Goal: Information Seeking & Learning: Learn about a topic

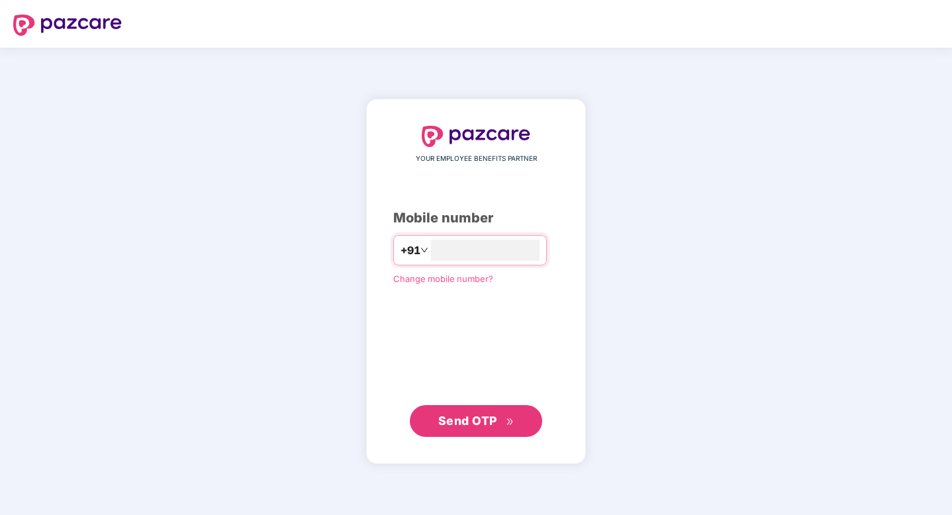
type input "**********"
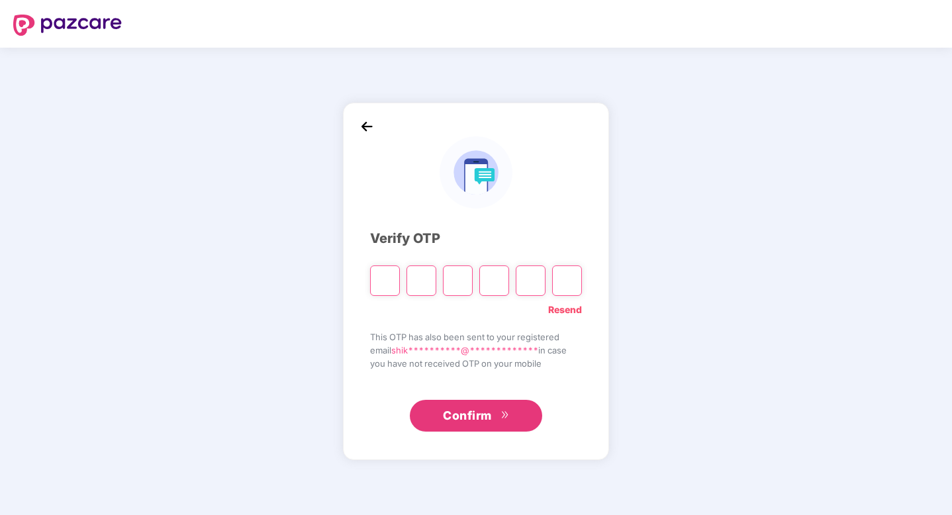
paste input "*"
type input "*"
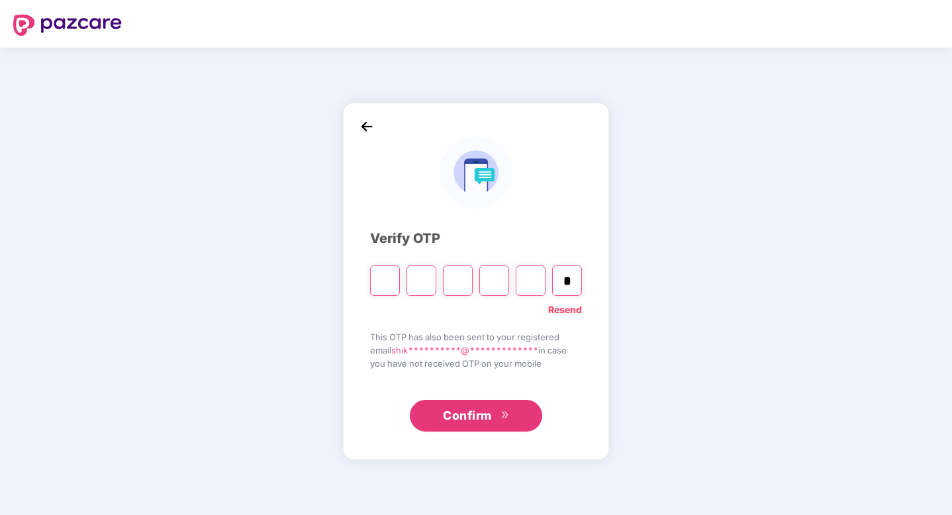
type input "*"
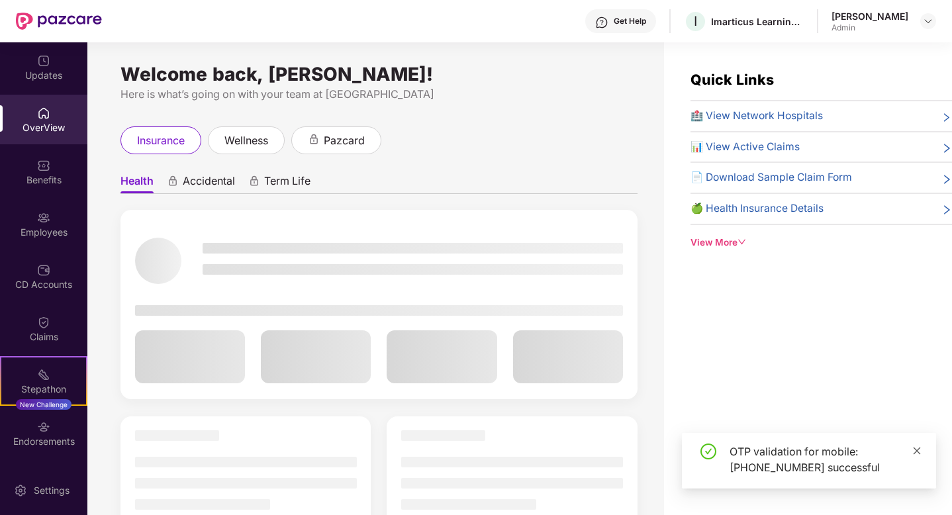
click at [919, 447] on icon "close" at bounding box center [916, 450] width 9 height 9
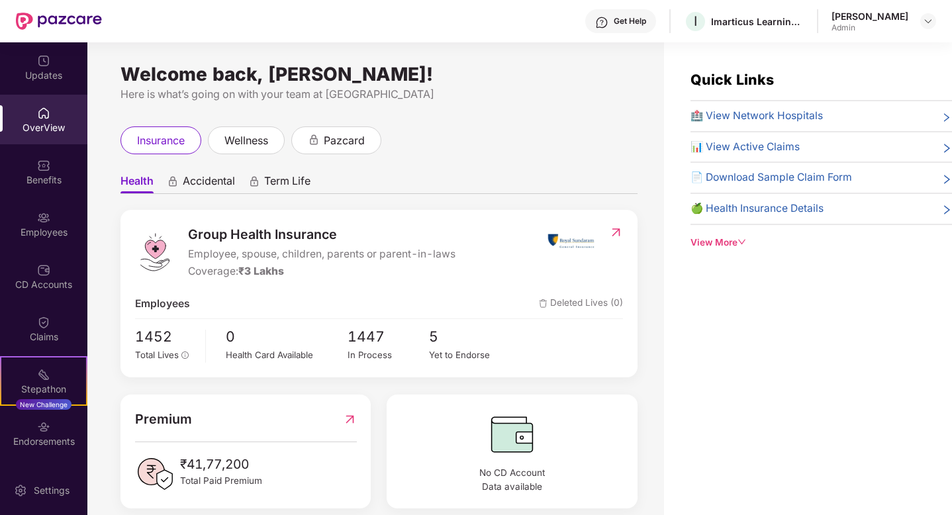
scroll to position [297, 0]
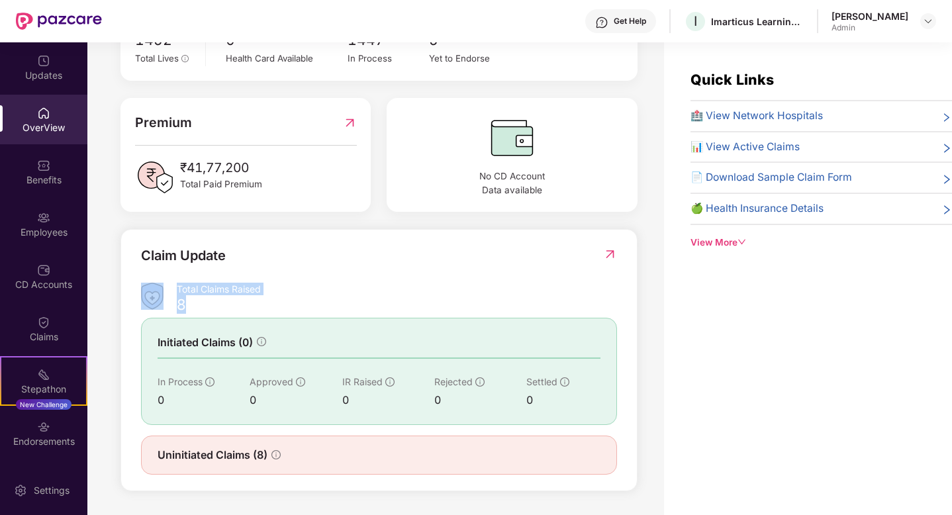
drag, startPoint x: 175, startPoint y: 305, endPoint x: 235, endPoint y: 304, distance: 59.6
click at [235, 304] on div "Total Claims Raised 8" at bounding box center [379, 298] width 476 height 31
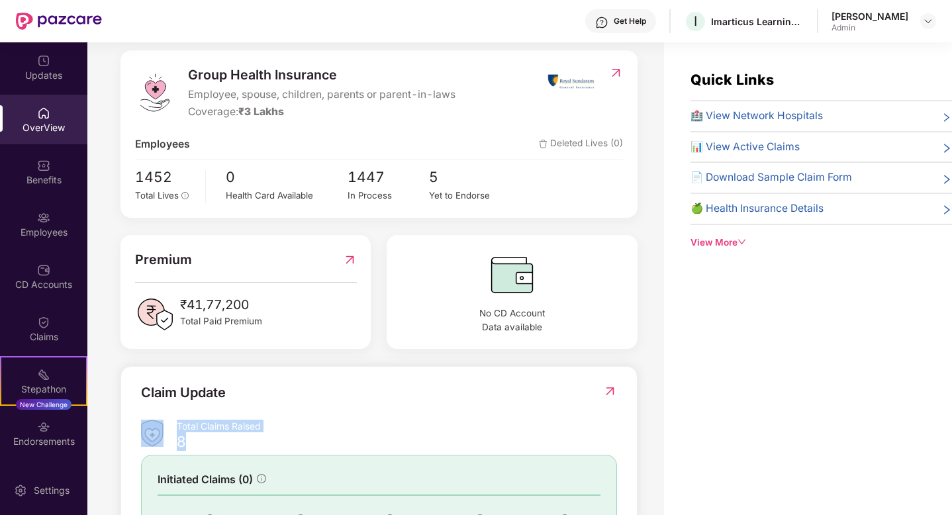
scroll to position [0, 0]
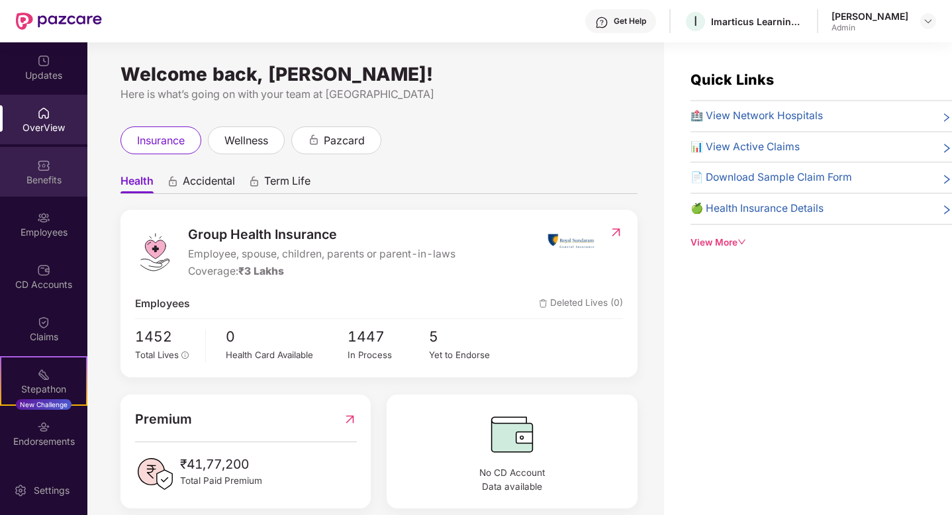
click at [42, 177] on div "Benefits" at bounding box center [43, 179] width 87 height 13
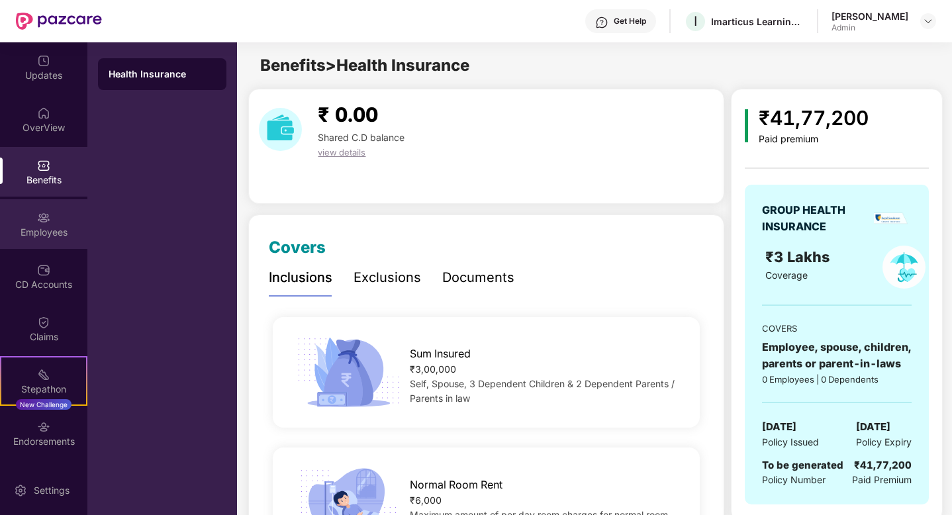
click at [41, 227] on div "Employees" at bounding box center [43, 232] width 87 height 13
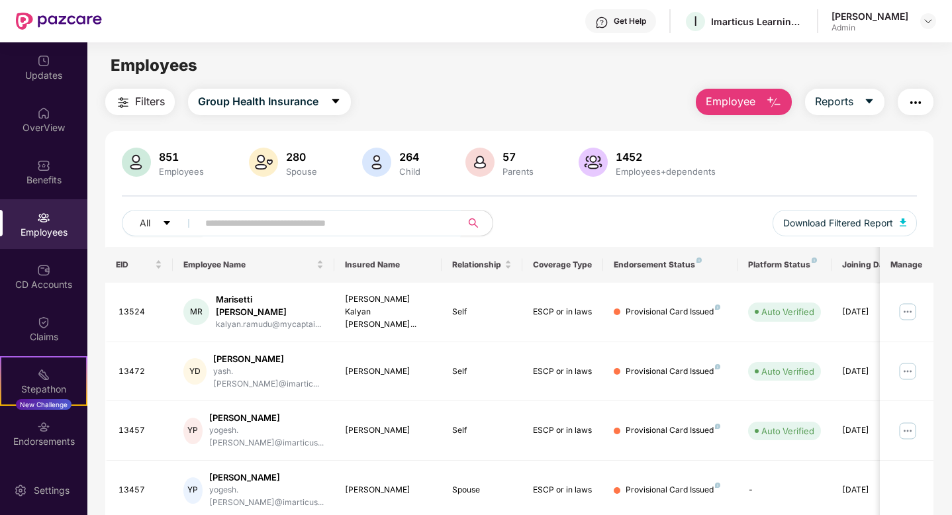
click at [293, 229] on input "text" at bounding box center [324, 223] width 238 height 20
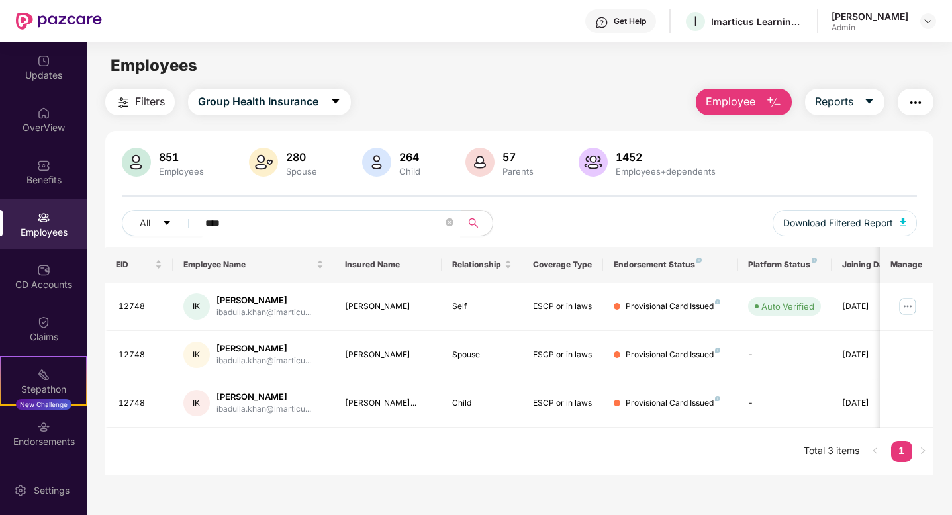
type input "****"
click at [50, 62] on div "Updates" at bounding box center [43, 67] width 87 height 50
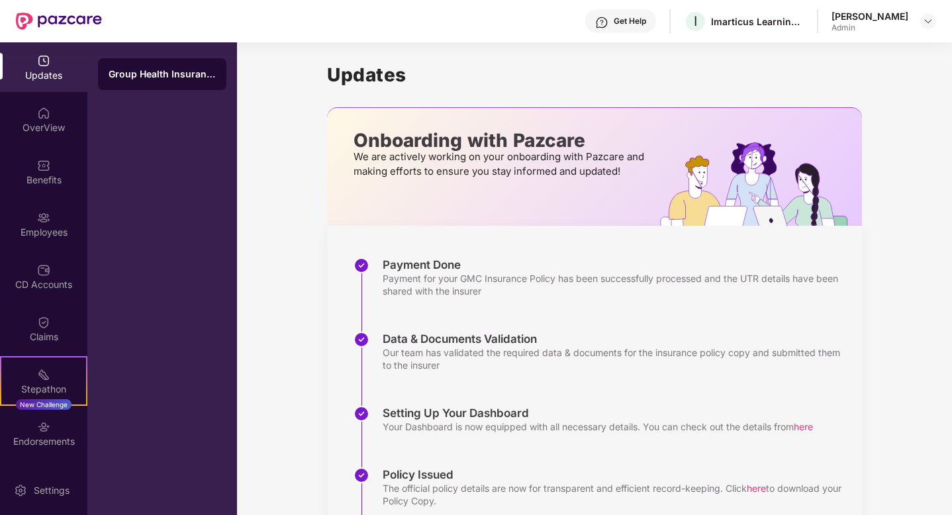
scroll to position [115, 0]
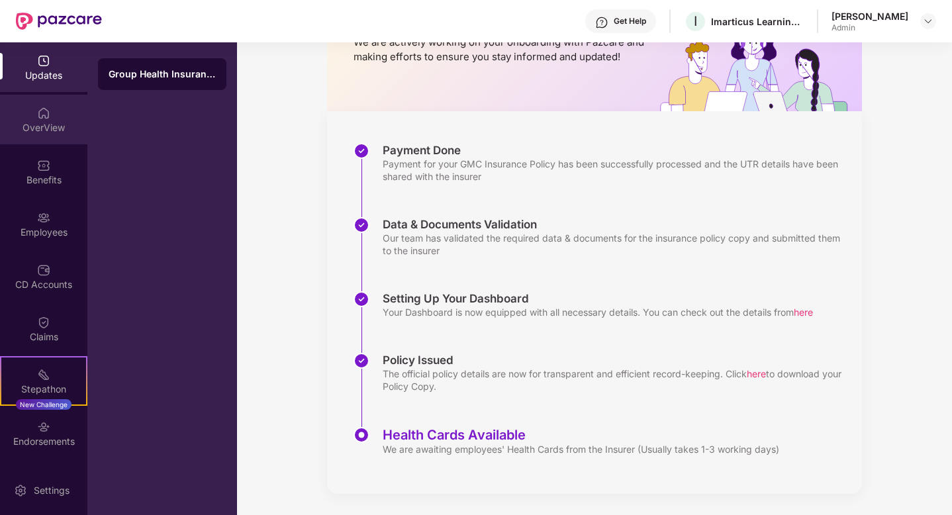
click at [44, 121] on div "OverView" at bounding box center [43, 127] width 87 height 13
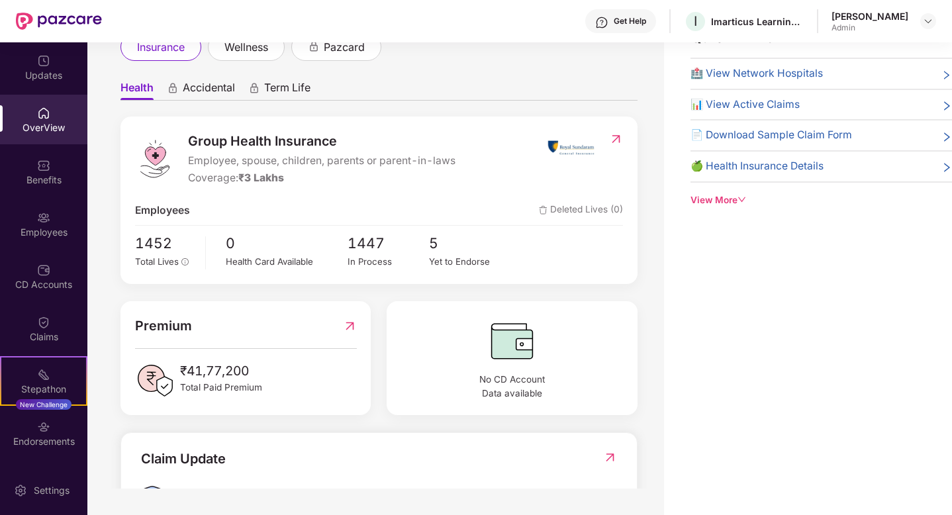
scroll to position [0, 0]
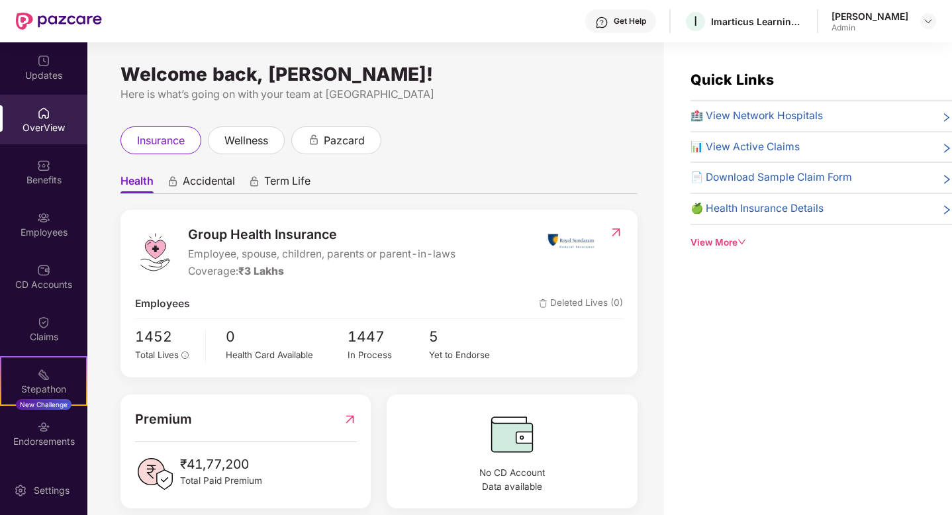
click at [45, 105] on div at bounding box center [43, 111] width 13 height 13
click at [927, 29] on div "[PERSON_NAME] Admin" at bounding box center [883, 21] width 105 height 23
click at [927, 19] on img at bounding box center [928, 21] width 11 height 11
click at [453, 111] on div "Welcome back, [PERSON_NAME]! Here is what’s going on with your team at Pazcare …" at bounding box center [375, 286] width 577 height 489
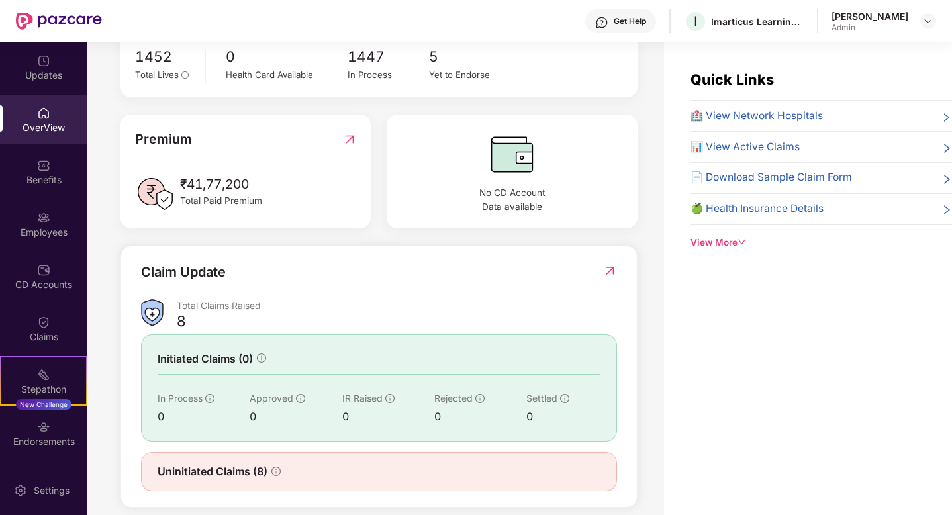
scroll to position [297, 0]
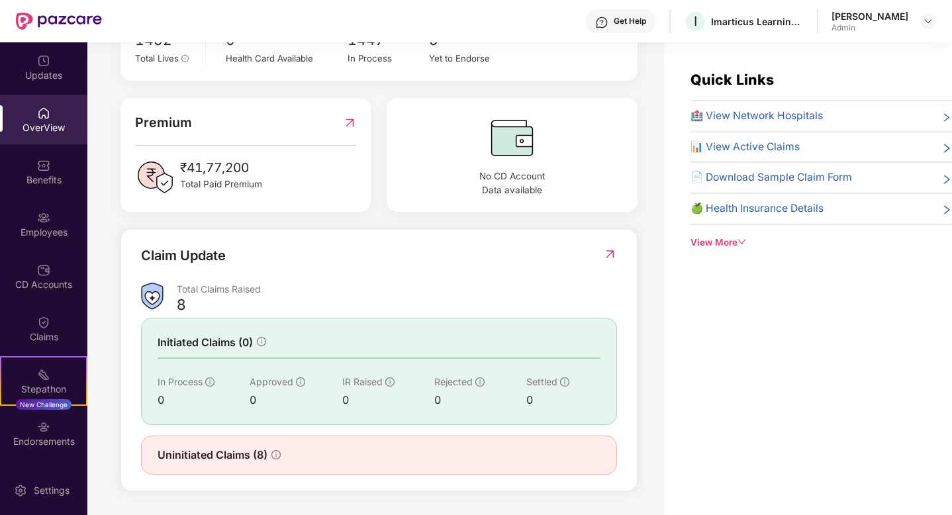
click at [611, 260] on div at bounding box center [610, 264] width 14 height 36
click at [609, 254] on img at bounding box center [610, 254] width 14 height 13
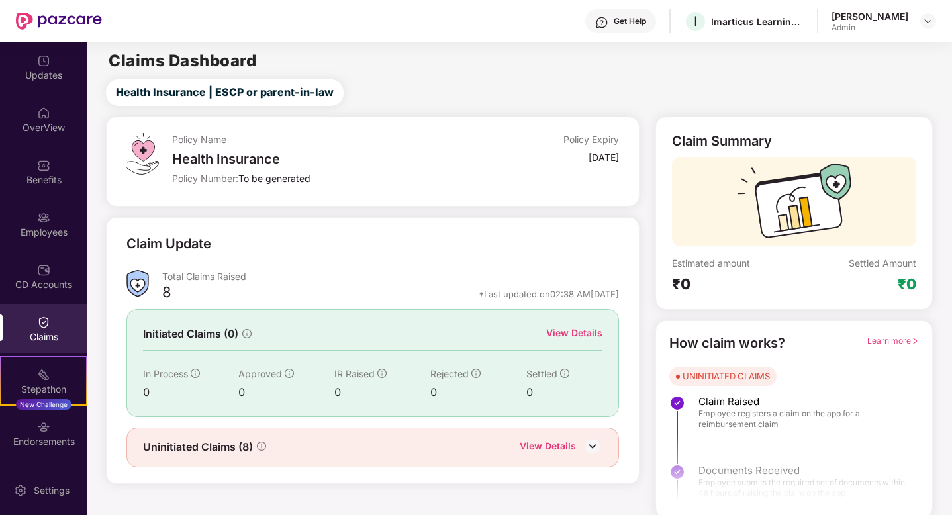
click at [593, 444] on img at bounding box center [593, 446] width 20 height 20
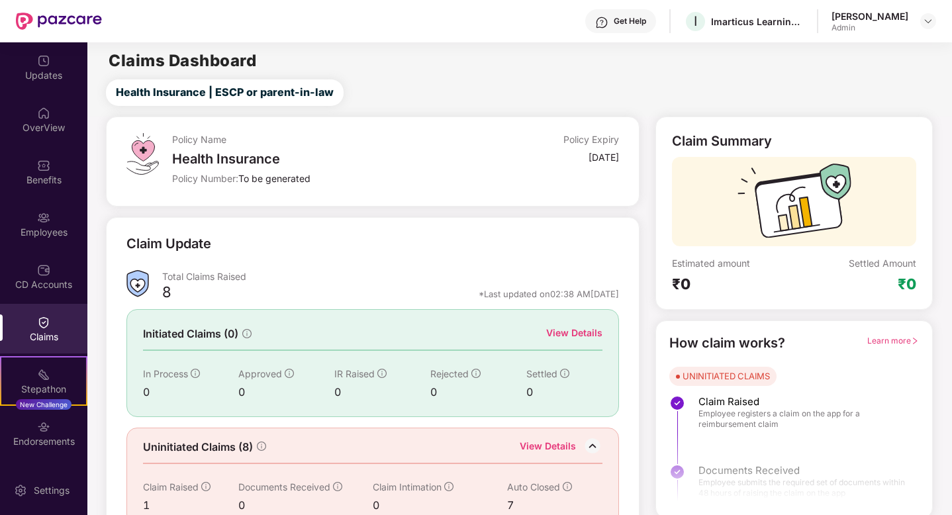
scroll to position [26, 0]
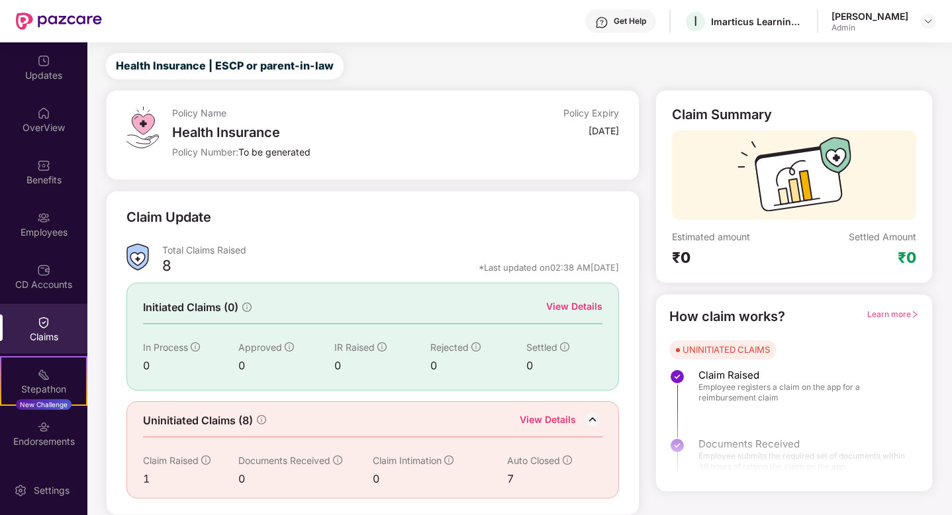
click at [592, 415] on img at bounding box center [593, 420] width 20 height 20
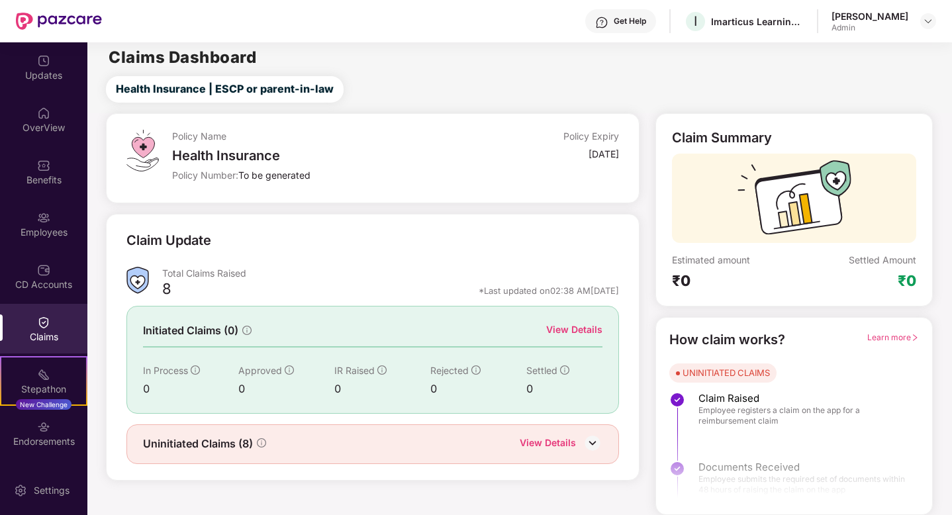
click at [585, 330] on div "View Details" at bounding box center [574, 329] width 56 height 15
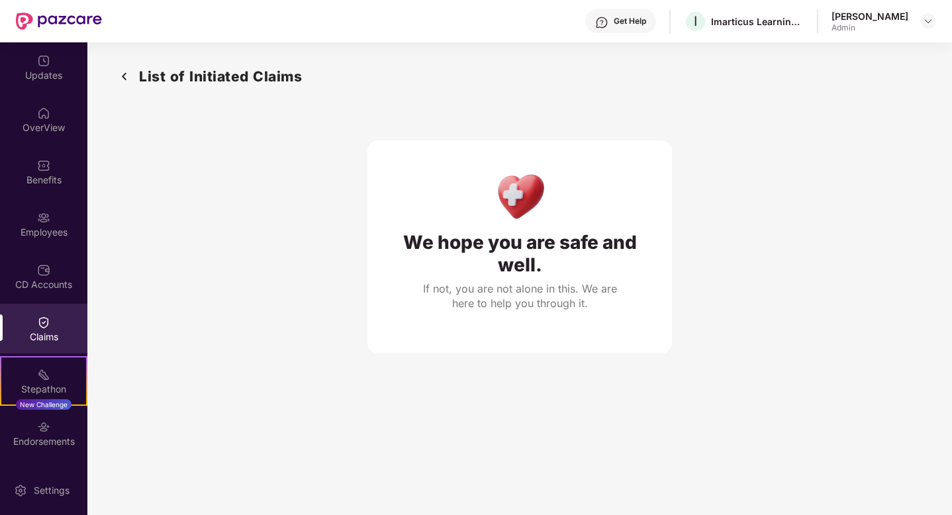
click at [38, 318] on img at bounding box center [43, 322] width 13 height 13
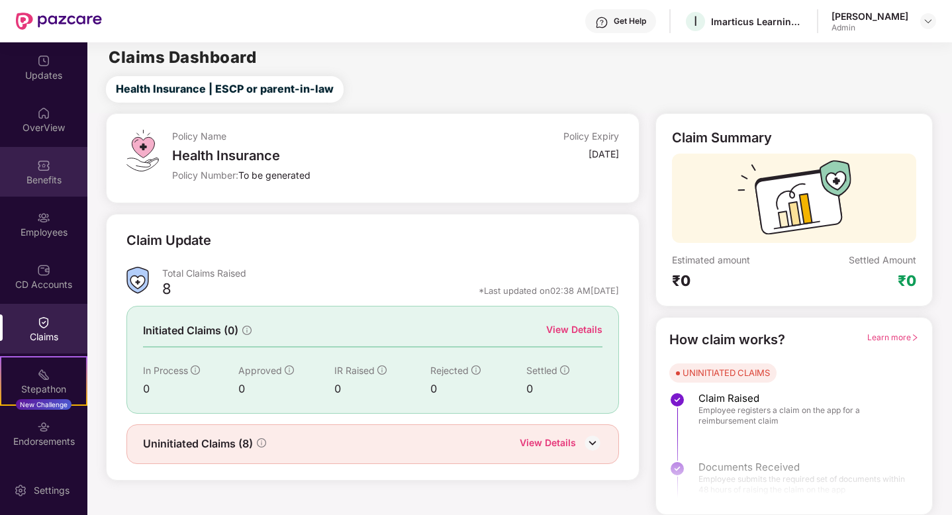
click at [37, 160] on img at bounding box center [43, 165] width 13 height 13
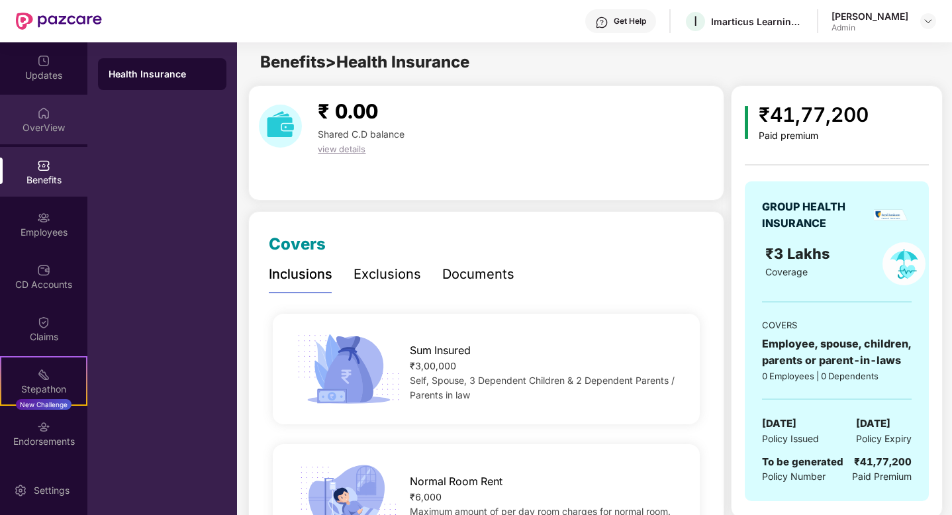
click at [40, 113] on img at bounding box center [43, 113] width 13 height 13
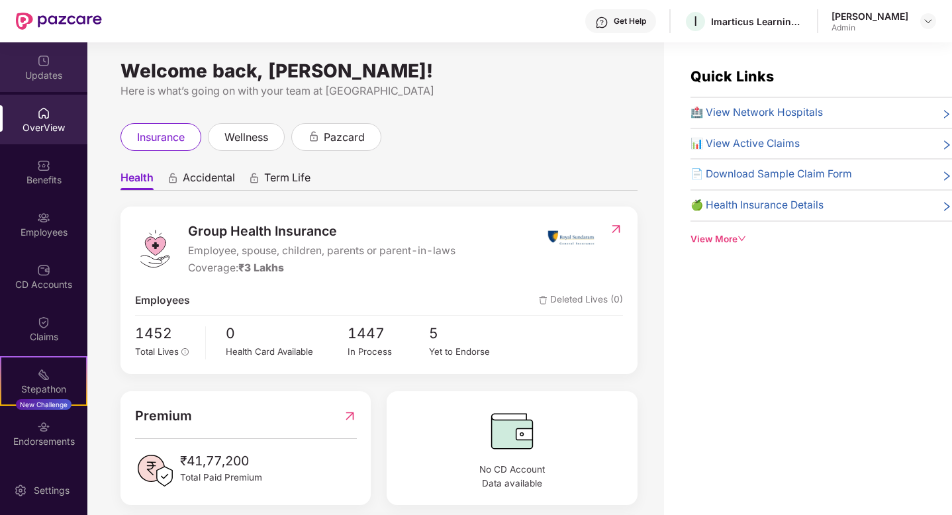
click at [49, 67] on div "Updates" at bounding box center [43, 67] width 87 height 50
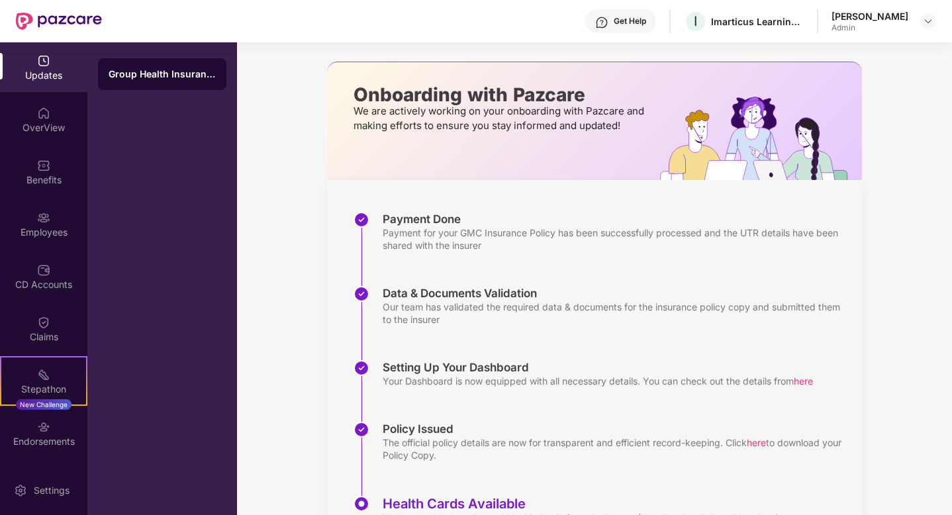
scroll to position [115, 0]
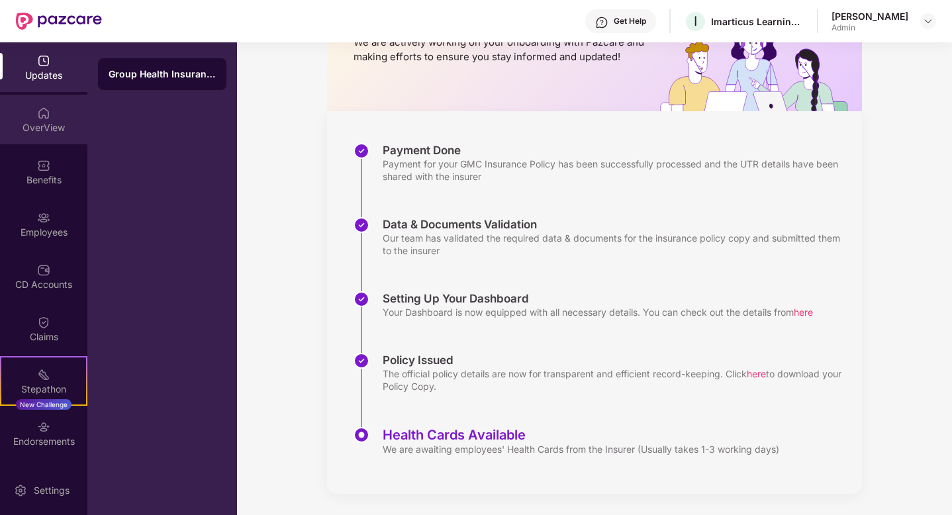
click at [58, 106] on div "OverView" at bounding box center [43, 120] width 87 height 50
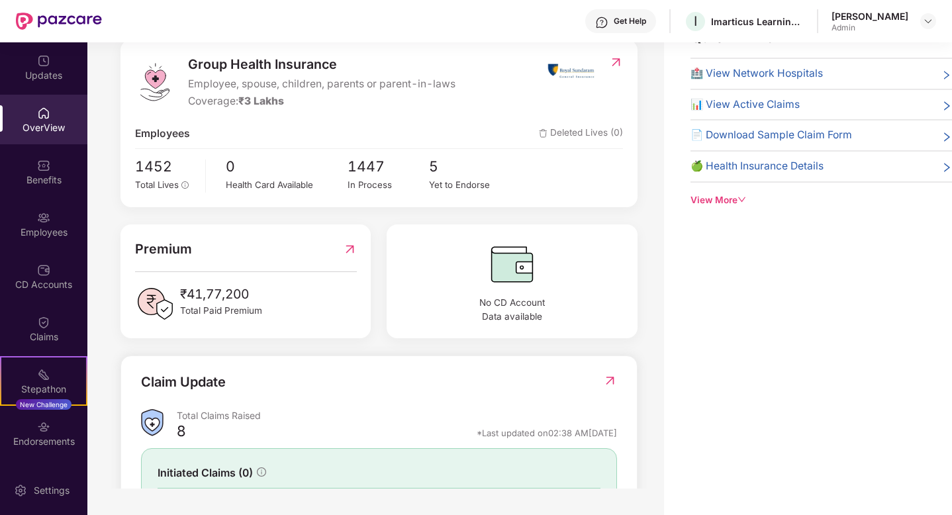
scroll to position [129, 0]
click at [158, 169] on span "1452" at bounding box center [165, 165] width 61 height 22
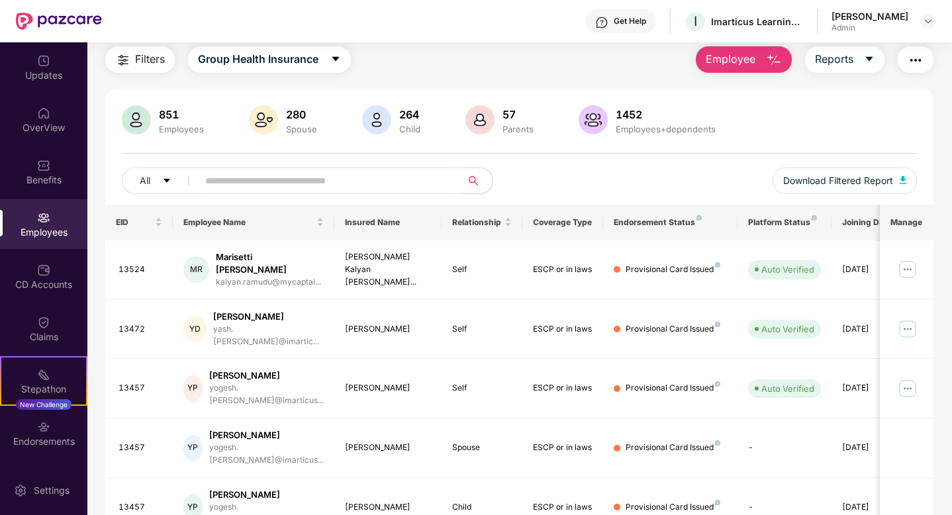
click at [295, 169] on span at bounding box center [324, 180] width 271 height 26
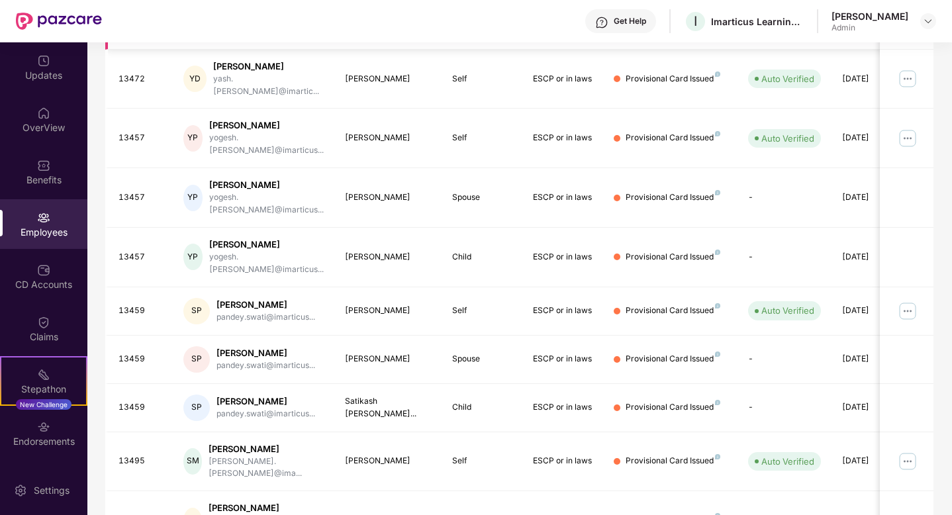
scroll to position [299, 0]
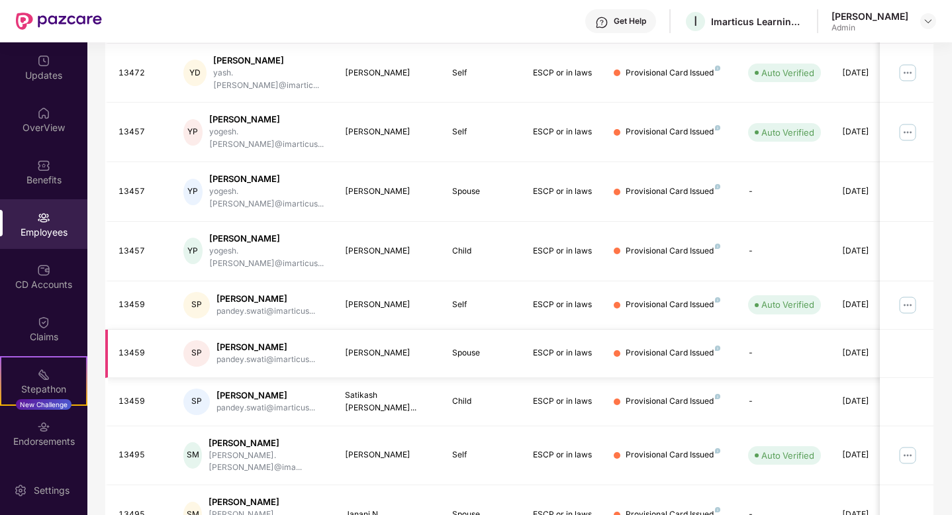
scroll to position [0, 0]
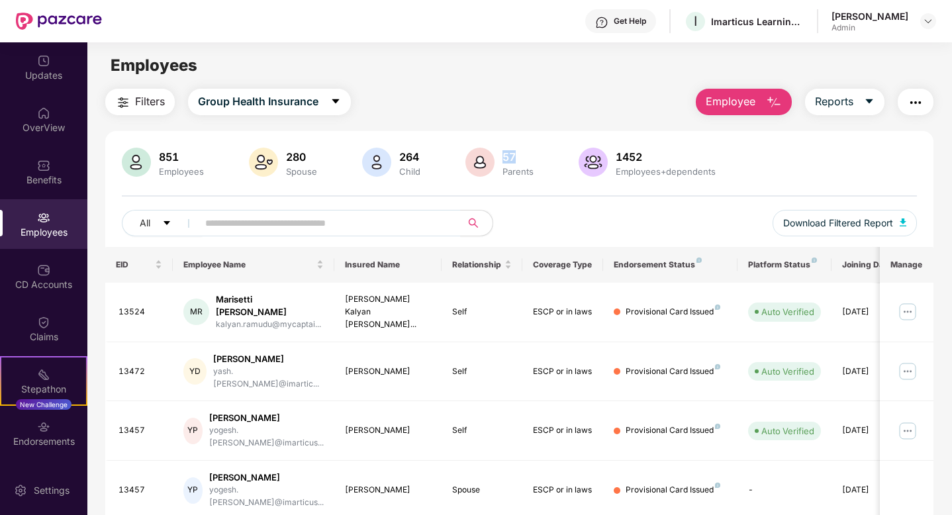
drag, startPoint x: 513, startPoint y: 158, endPoint x: 498, endPoint y: 158, distance: 15.2
click at [500, 158] on div "57" at bounding box center [518, 156] width 36 height 13
drag, startPoint x: 614, startPoint y: 158, endPoint x: 655, endPoint y: 160, distance: 41.1
click at [655, 160] on div "1452" at bounding box center [665, 156] width 105 height 13
drag, startPoint x: 723, startPoint y: 176, endPoint x: 616, endPoint y: 177, distance: 106.6
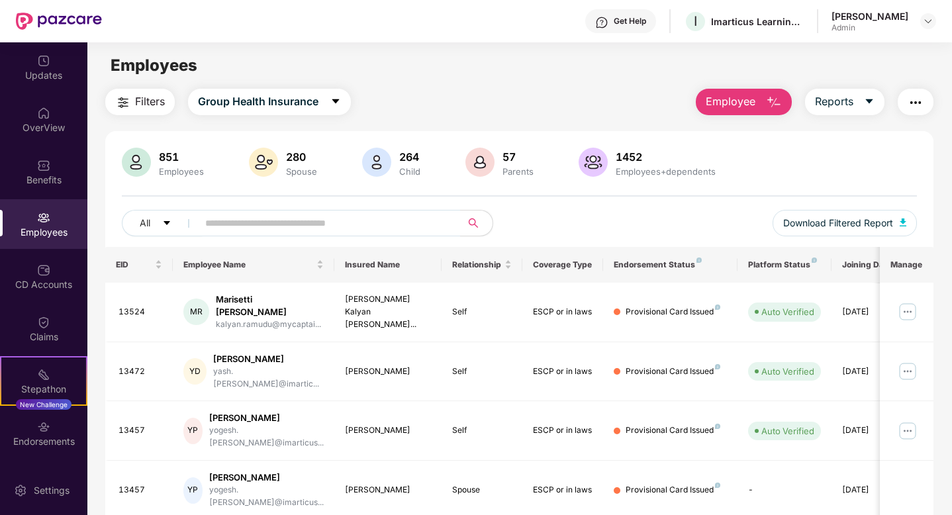
click at [616, 177] on div "851 Employees 280 Spouse 264 Child [DEMOGRAPHIC_DATA] Parents 1452 Employees+de…" at bounding box center [519, 164] width 795 height 32
drag, startPoint x: 616, startPoint y: 173, endPoint x: 749, endPoint y: 176, distance: 133.1
click at [749, 176] on div "851 Employees 280 Spouse 264 Child [DEMOGRAPHIC_DATA] Parents 1452 Employees+de…" at bounding box center [519, 164] width 795 height 32
drag, startPoint x: 716, startPoint y: 170, endPoint x: 615, endPoint y: 169, distance: 100.6
click at [615, 169] on div "1452 Employees+dependents" at bounding box center [665, 163] width 111 height 28
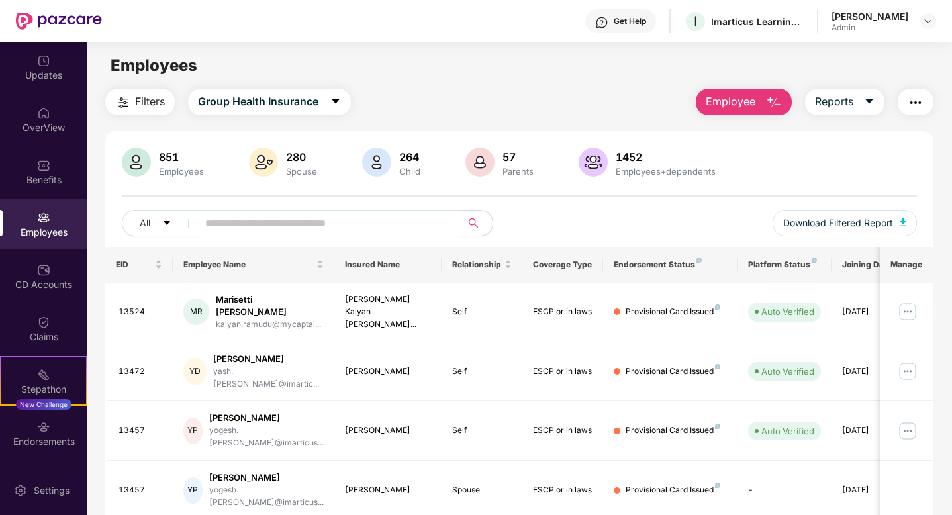
click at [514, 171] on div "Parents" at bounding box center [518, 171] width 36 height 11
click at [399, 171] on div "Child" at bounding box center [410, 171] width 26 height 11
click at [293, 165] on div "280 Spouse" at bounding box center [302, 163] width 42 height 28
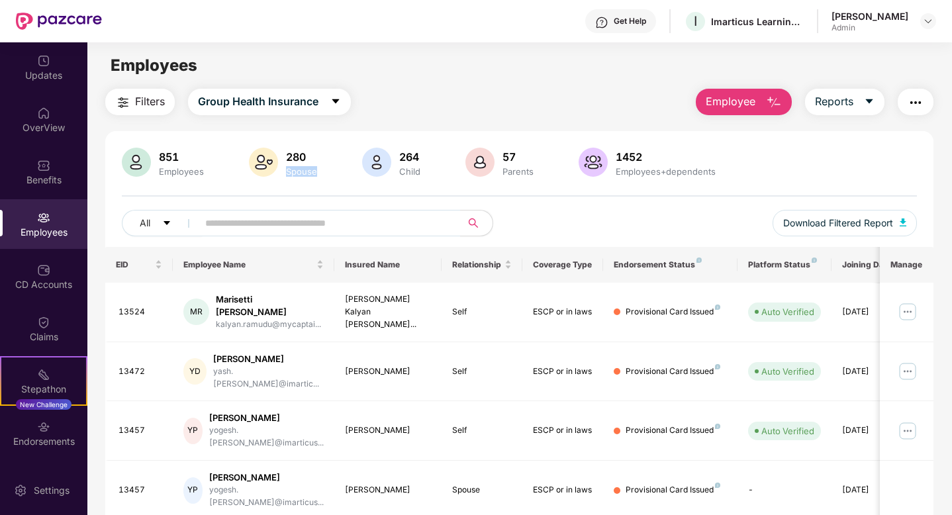
click at [293, 165] on div "280 Spouse" at bounding box center [302, 163] width 42 height 28
click at [170, 169] on div "Employees" at bounding box center [181, 171] width 50 height 11
click at [52, 74] on div "Updates" at bounding box center [43, 75] width 87 height 13
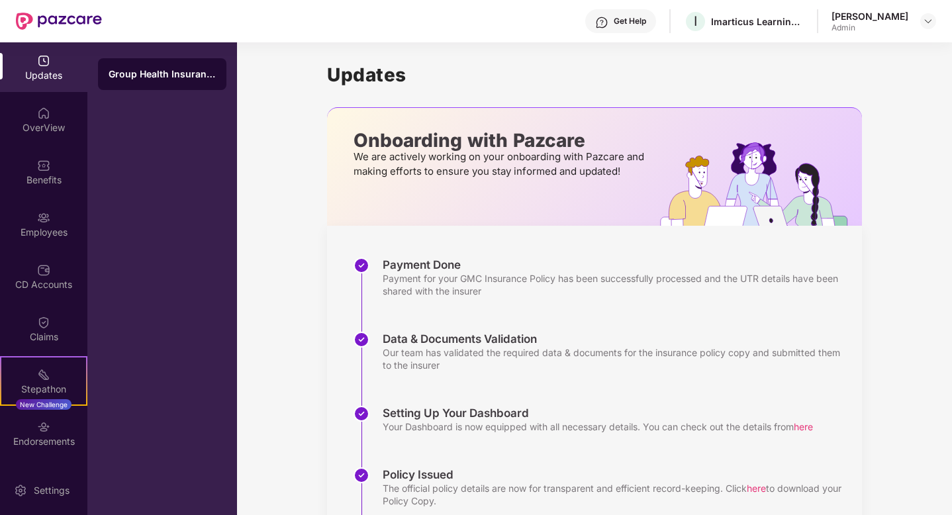
scroll to position [115, 0]
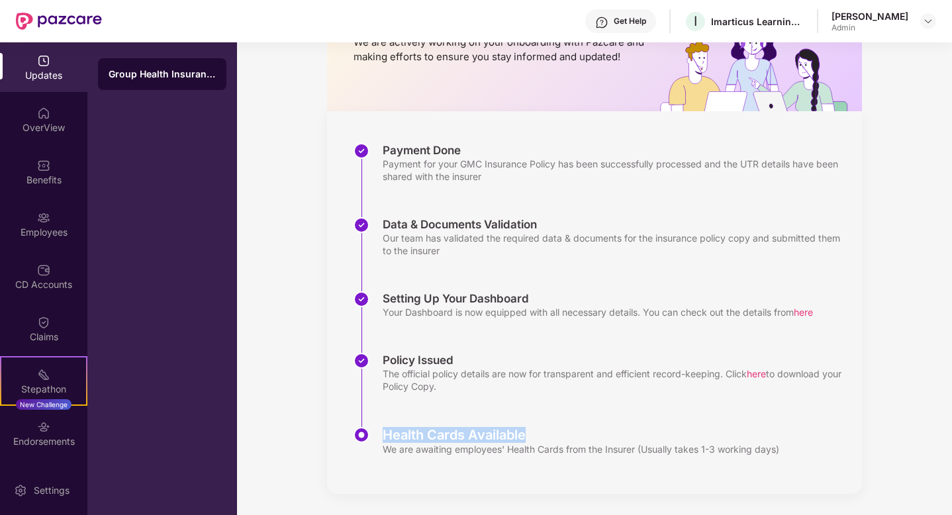
drag, startPoint x: 383, startPoint y: 432, endPoint x: 548, endPoint y: 432, distance: 164.8
click at [548, 432] on div "Health Cards Available" at bounding box center [581, 435] width 397 height 16
click at [445, 438] on div "Health Cards Available" at bounding box center [581, 435] width 397 height 16
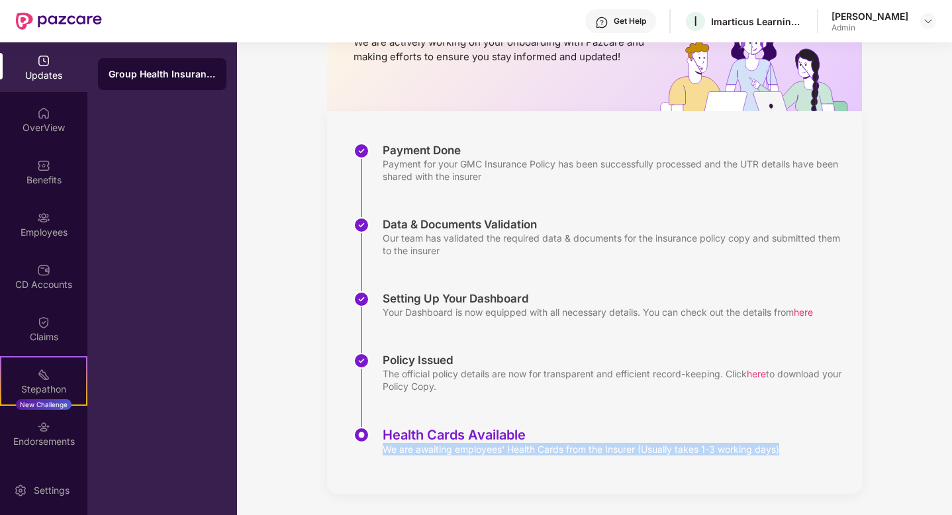
drag, startPoint x: 382, startPoint y: 446, endPoint x: 426, endPoint y: 486, distance: 59.5
click at [426, 486] on div "Payment Done Payment for your GMC Insurance Policy has been successfully proces…" at bounding box center [594, 302] width 535 height 383
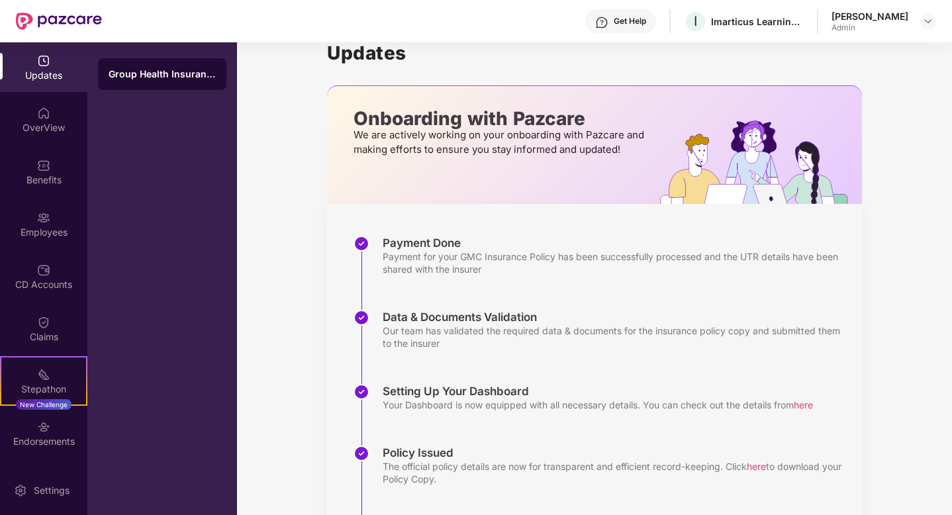
scroll to position [0, 0]
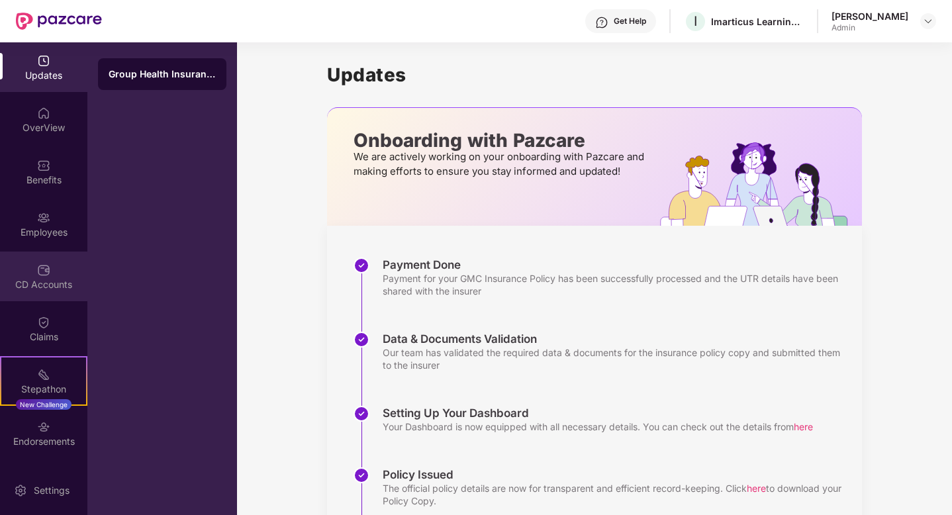
click at [63, 279] on div "CD Accounts" at bounding box center [43, 284] width 87 height 13
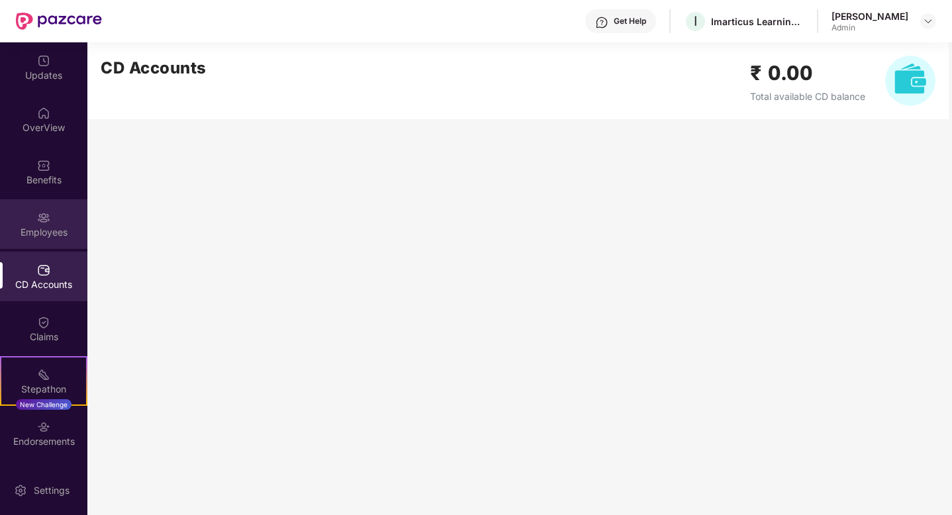
click at [51, 213] on div "Employees" at bounding box center [43, 224] width 87 height 50
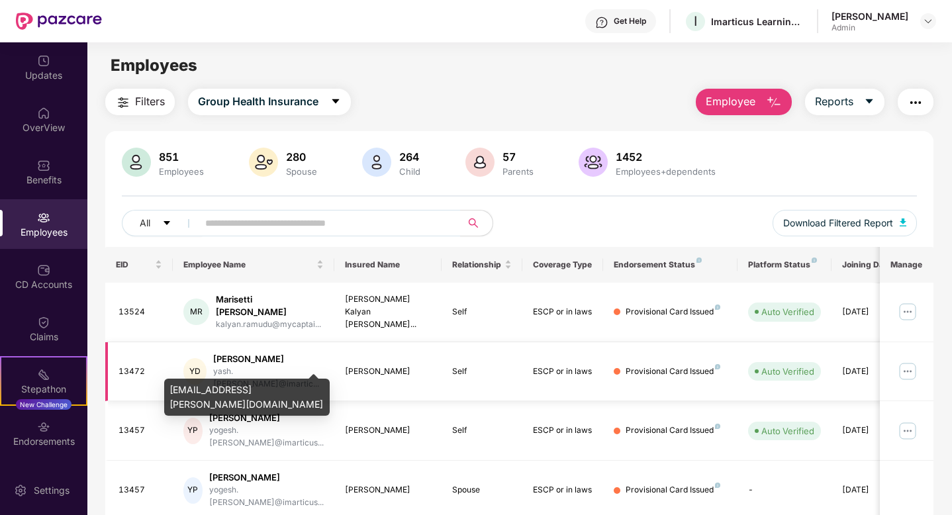
scroll to position [299, 0]
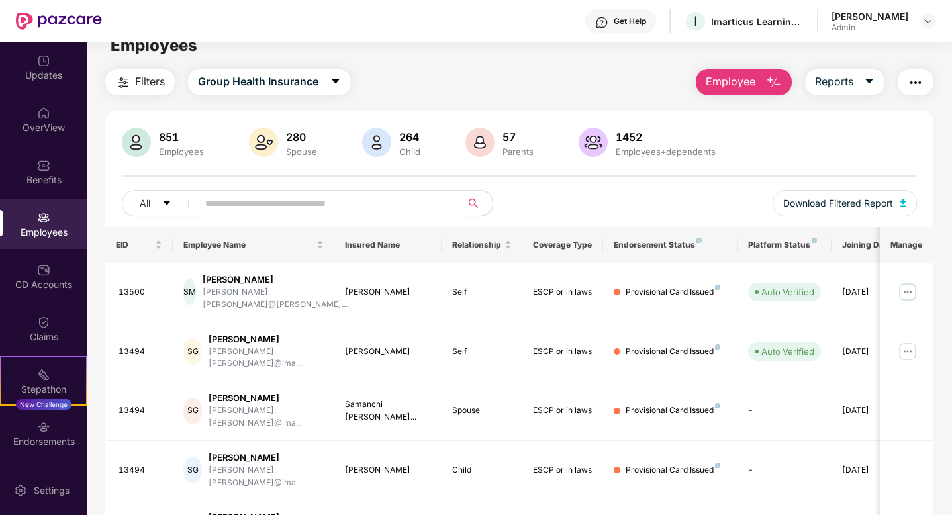
scroll to position [0, 0]
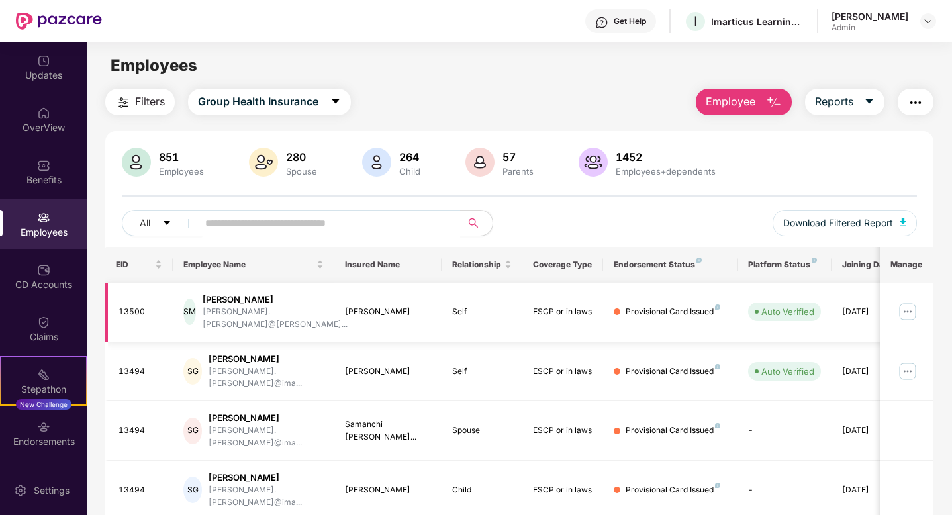
drag, startPoint x: 348, startPoint y: 307, endPoint x: 429, endPoint y: 316, distance: 81.9
click at [429, 316] on td "[PERSON_NAME]" at bounding box center [388, 313] width 108 height 60
click at [357, 315] on td "[PERSON_NAME]" at bounding box center [388, 313] width 108 height 60
drag, startPoint x: 345, startPoint y: 307, endPoint x: 431, endPoint y: 314, distance: 86.3
click at [431, 314] on td "[PERSON_NAME]" at bounding box center [388, 313] width 108 height 60
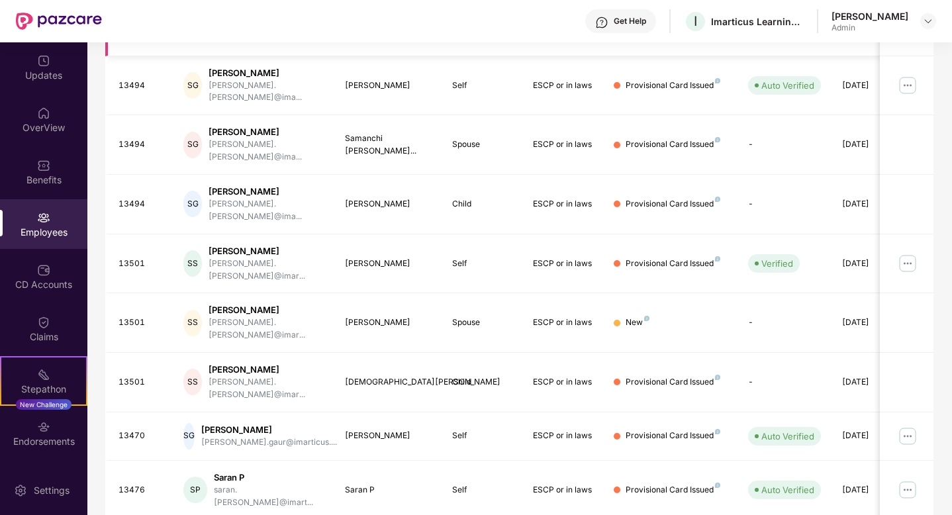
scroll to position [299, 0]
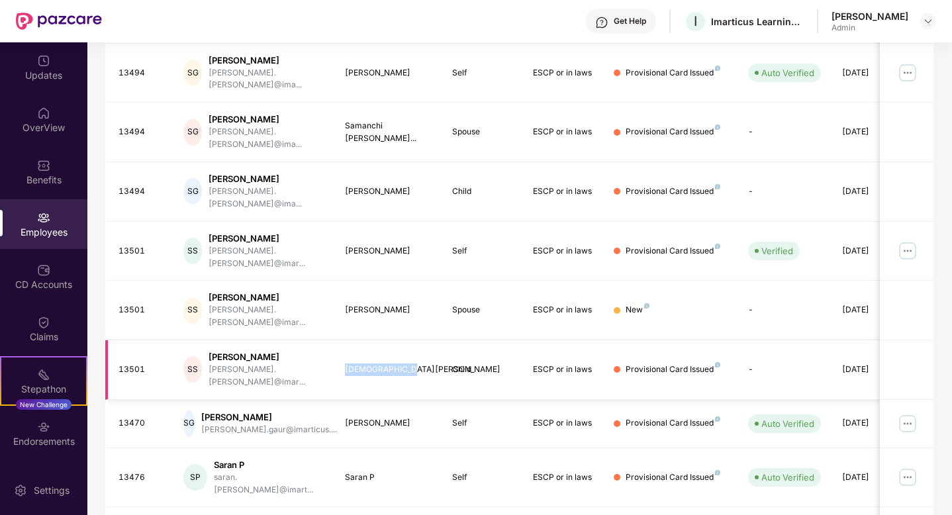
drag, startPoint x: 344, startPoint y: 301, endPoint x: 395, endPoint y: 305, distance: 51.1
click at [395, 340] on td "[DEMOGRAPHIC_DATA][PERSON_NAME]" at bounding box center [388, 370] width 108 height 60
drag, startPoint x: 343, startPoint y: 348, endPoint x: 440, endPoint y: 363, distance: 98.4
click at [440, 400] on td "[PERSON_NAME]" at bounding box center [388, 424] width 108 height 48
drag, startPoint x: 344, startPoint y: 392, endPoint x: 401, endPoint y: 395, distance: 57.7
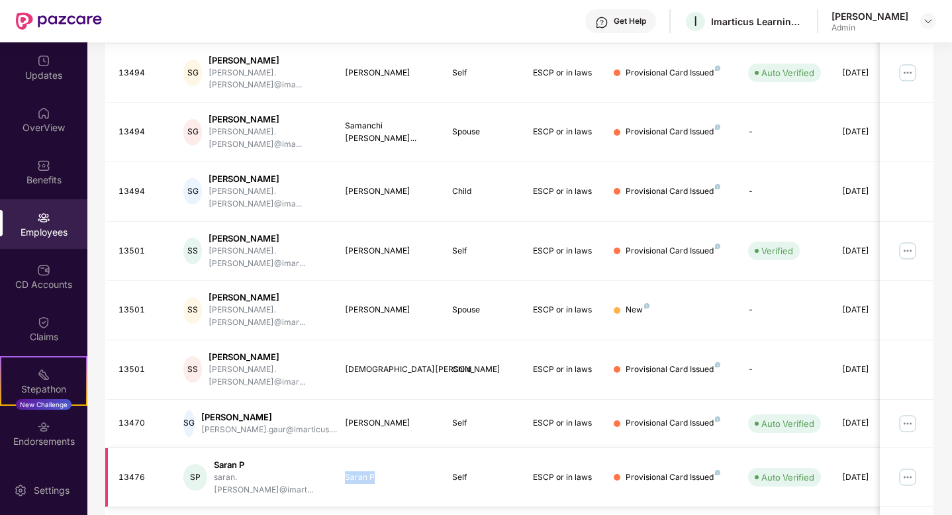
click at [401, 448] on td "Saran P" at bounding box center [388, 478] width 108 height 60
drag, startPoint x: 344, startPoint y: 439, endPoint x: 426, endPoint y: 445, distance: 82.3
drag, startPoint x: 346, startPoint y: 297, endPoint x: 440, endPoint y: 296, distance: 94.0
click at [440, 340] on td "[DEMOGRAPHIC_DATA][PERSON_NAME]" at bounding box center [388, 370] width 108 height 60
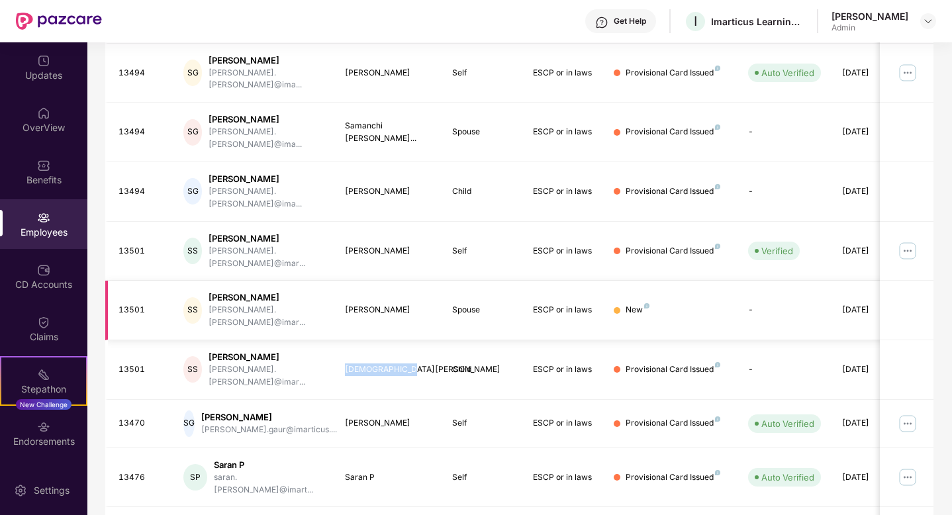
drag, startPoint x: 347, startPoint y: 246, endPoint x: 428, endPoint y: 246, distance: 80.8
click at [428, 304] on div "[PERSON_NAME]" at bounding box center [388, 310] width 87 height 13
drag, startPoint x: 343, startPoint y: 201, endPoint x: 455, endPoint y: 206, distance: 112.0
click at [455, 222] on tr "13501 SS [PERSON_NAME] [PERSON_NAME].[PERSON_NAME]@imar... [PERSON_NAME] Self E…" at bounding box center [535, 252] width 861 height 60
drag, startPoint x: 350, startPoint y: 148, endPoint x: 414, endPoint y: 157, distance: 64.8
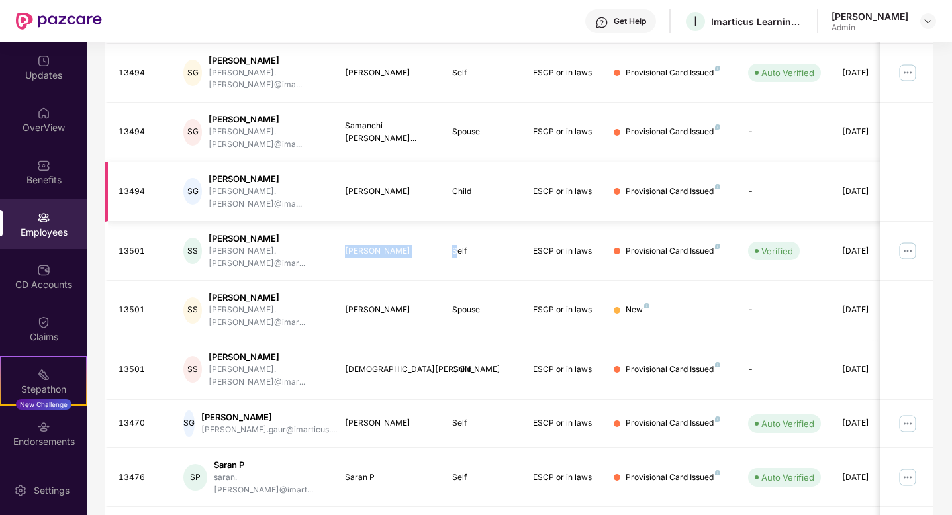
click at [414, 185] on div "[PERSON_NAME]" at bounding box center [388, 191] width 87 height 13
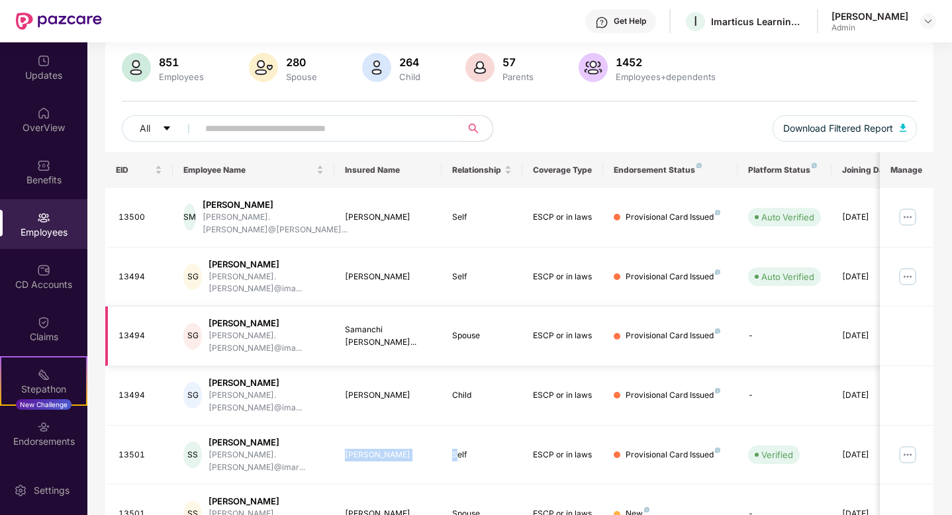
scroll to position [93, 0]
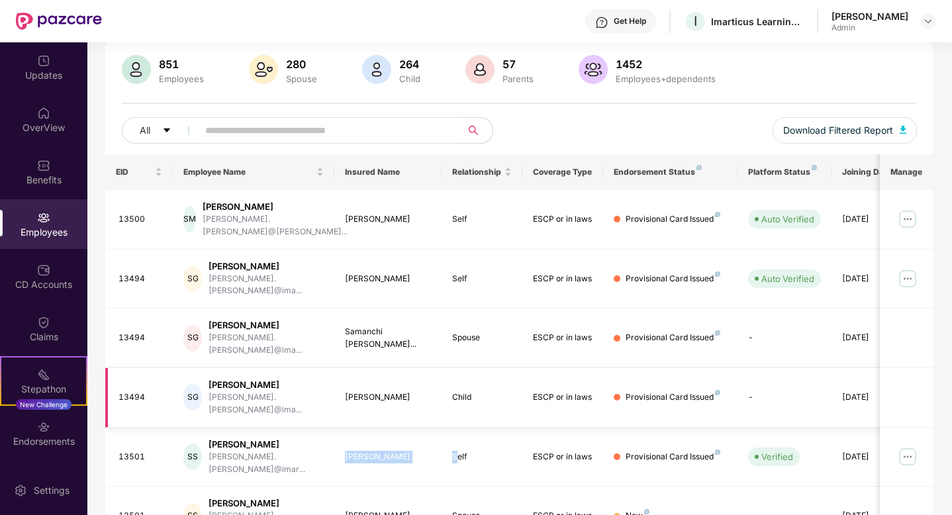
click at [372, 371] on td "[PERSON_NAME]" at bounding box center [388, 398] width 108 height 60
drag, startPoint x: 343, startPoint y: 359, endPoint x: 419, endPoint y: 366, distance: 76.4
click at [419, 368] on td "[PERSON_NAME]" at bounding box center [388, 398] width 108 height 60
drag, startPoint x: 344, startPoint y: 408, endPoint x: 416, endPoint y: 420, distance: 73.2
click at [416, 428] on td "[PERSON_NAME]" at bounding box center [388, 458] width 108 height 60
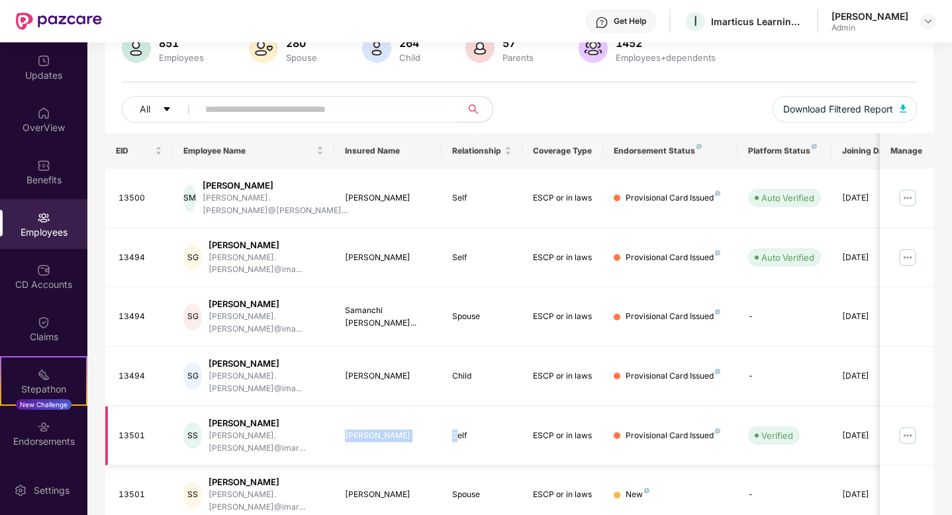
scroll to position [121, 0]
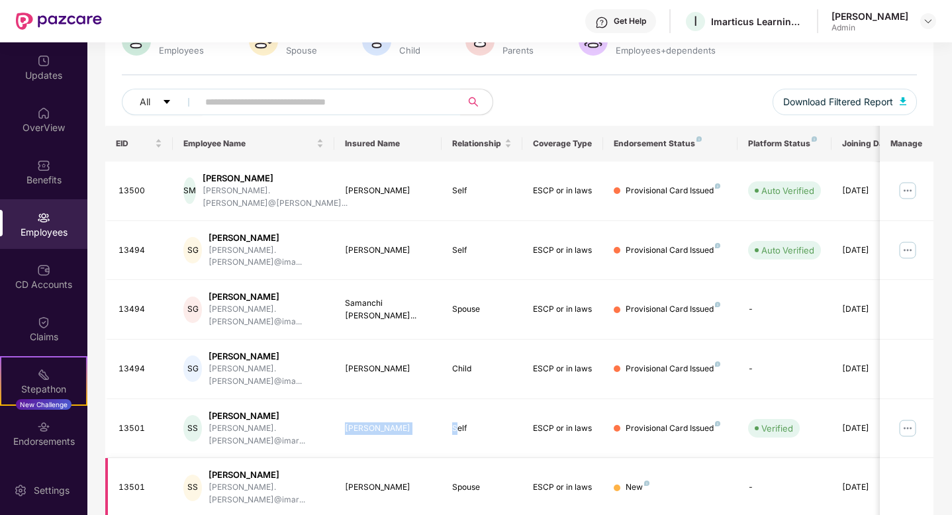
drag, startPoint x: 348, startPoint y: 427, endPoint x: 392, endPoint y: 435, distance: 44.4
click at [392, 458] on td "[PERSON_NAME]" at bounding box center [388, 488] width 108 height 60
click at [351, 481] on div "[PERSON_NAME]" at bounding box center [388, 487] width 87 height 13
drag, startPoint x: 344, startPoint y: 428, endPoint x: 405, endPoint y: 434, distance: 61.3
click at [405, 458] on td "[PERSON_NAME]" at bounding box center [388, 488] width 108 height 60
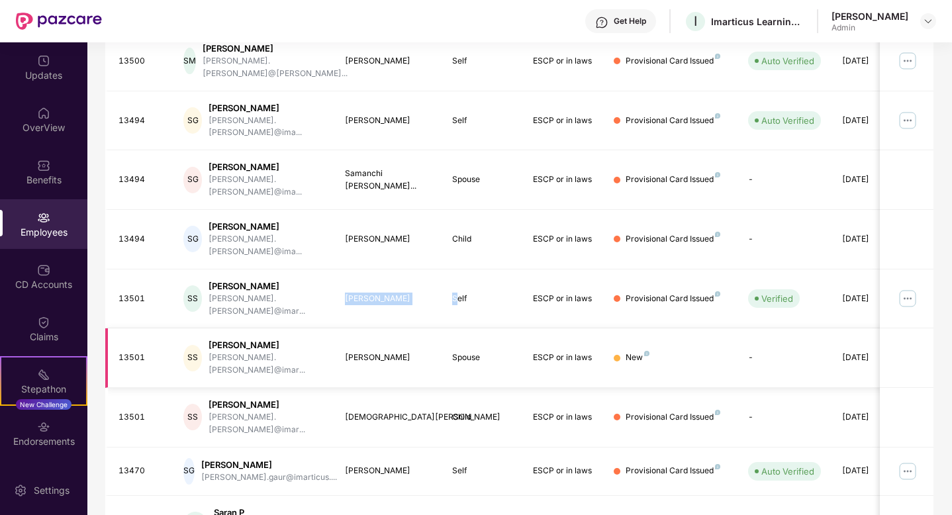
scroll to position [299, 0]
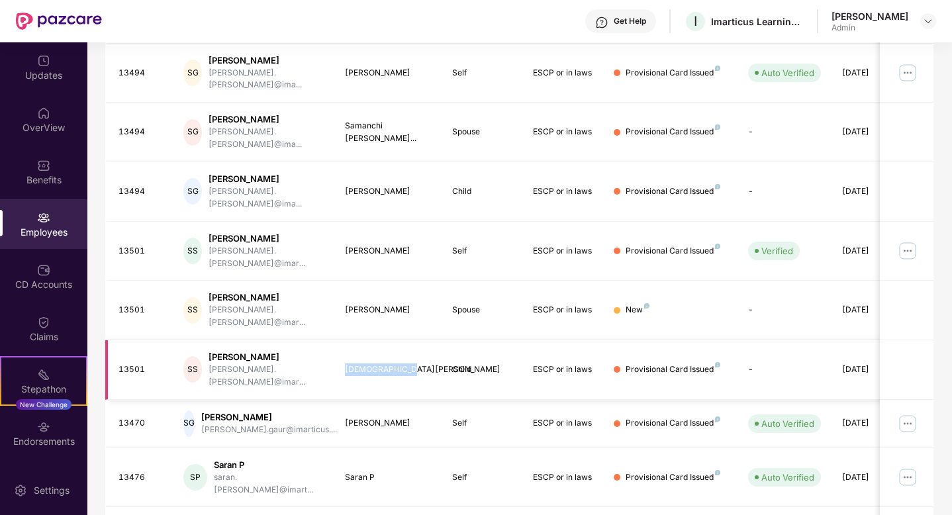
drag, startPoint x: 342, startPoint y: 294, endPoint x: 436, endPoint y: 297, distance: 93.4
click at [436, 340] on td "[DEMOGRAPHIC_DATA][PERSON_NAME]" at bounding box center [388, 370] width 108 height 60
drag, startPoint x: 344, startPoint y: 348, endPoint x: 421, endPoint y: 358, distance: 77.4
click at [421, 400] on td "[PERSON_NAME]" at bounding box center [388, 424] width 108 height 48
drag, startPoint x: 350, startPoint y: 393, endPoint x: 376, endPoint y: 403, distance: 28.3
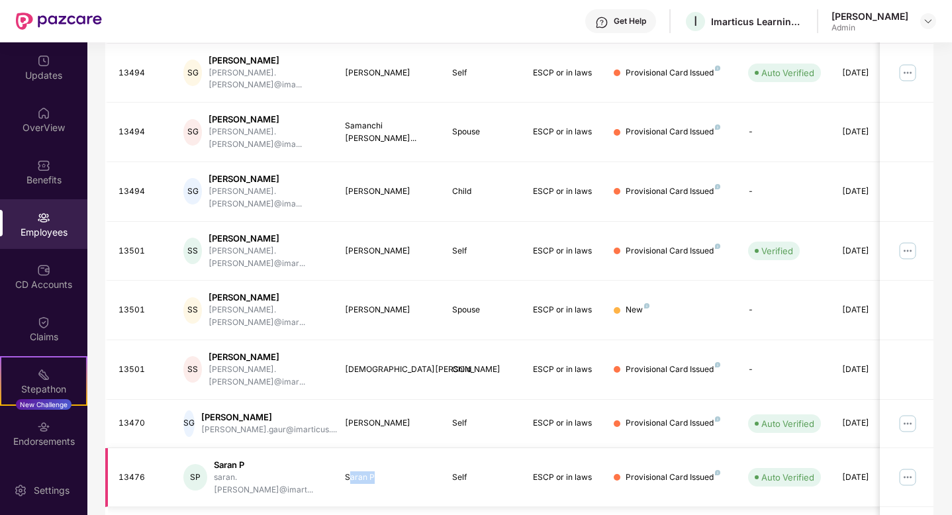
click at [376, 448] on td "Saran P" at bounding box center [388, 478] width 108 height 60
drag, startPoint x: 342, startPoint y: 439, endPoint x: 436, endPoint y: 445, distance: 93.5
click at [45, 307] on div "Claims" at bounding box center [43, 329] width 87 height 50
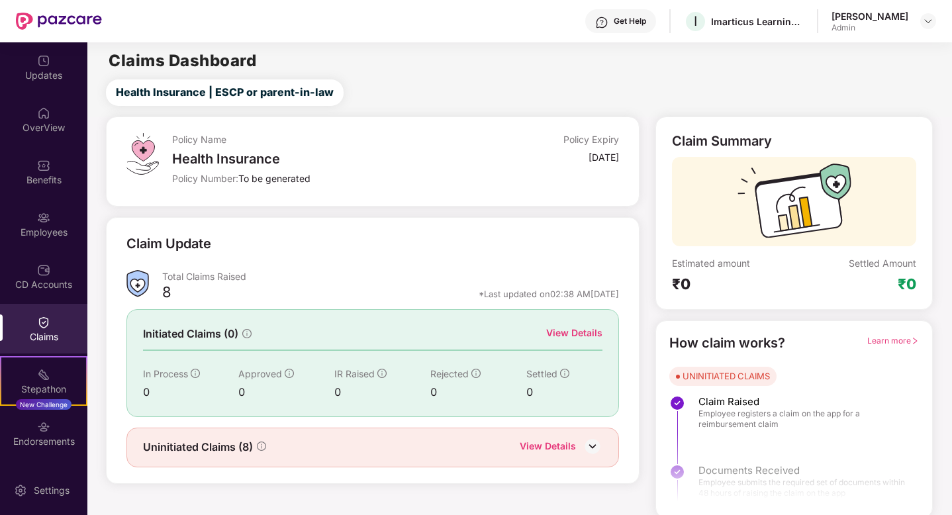
scroll to position [3, 0]
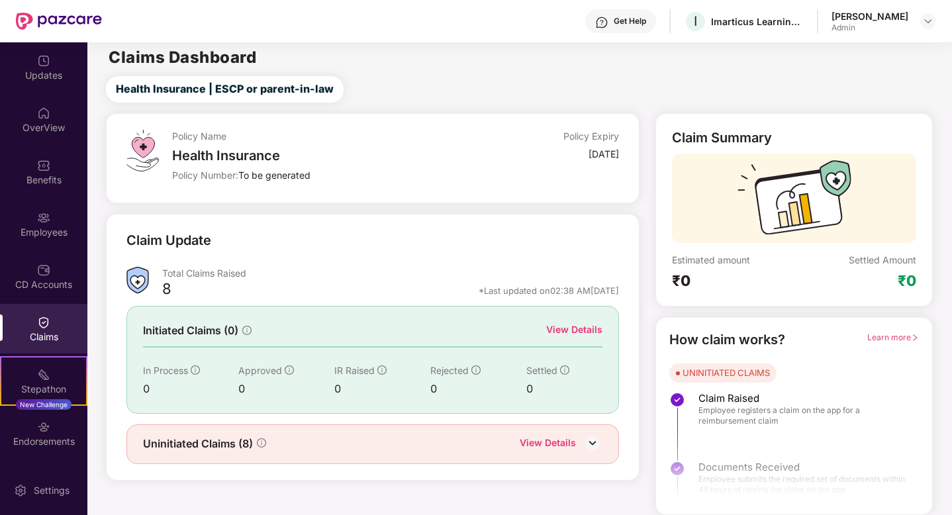
click at [575, 442] on div "View Details" at bounding box center [548, 444] width 56 height 17
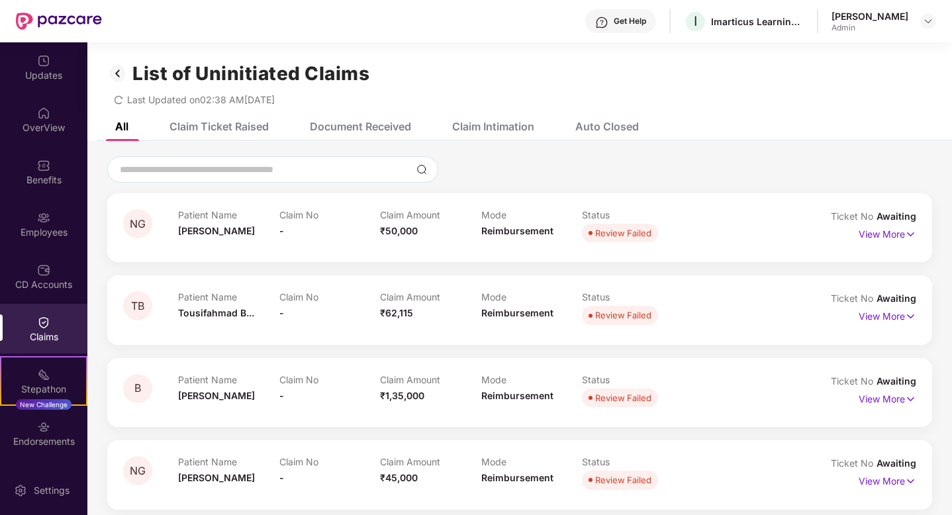
scroll to position [429, 0]
